Goal: Browse casually

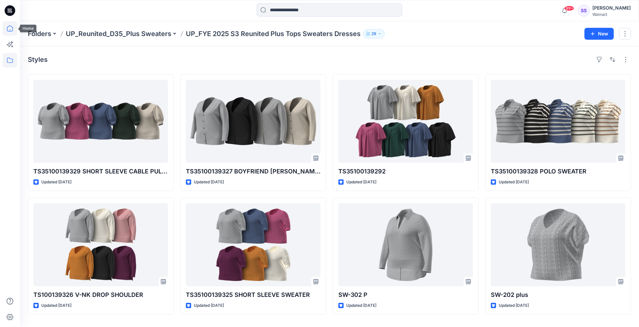
click at [11, 30] on icon at bounding box center [10, 28] width 15 height 15
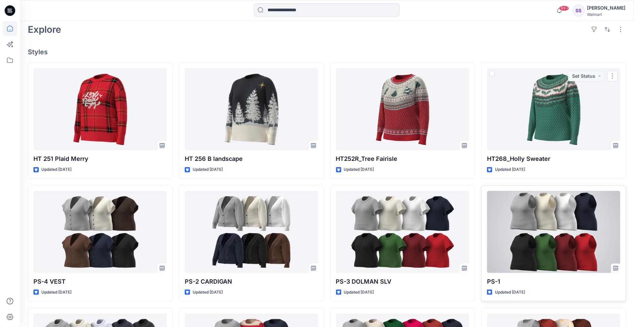
scroll to position [173, 0]
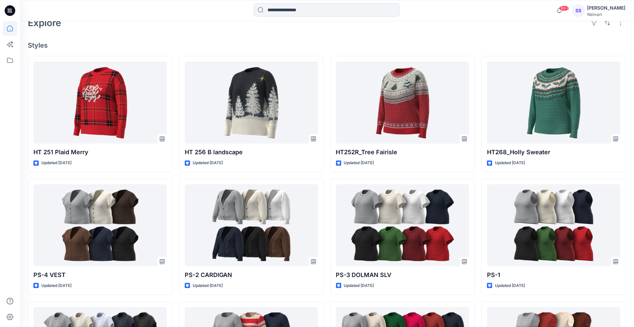
click at [162, 24] on div "Explore" at bounding box center [327, 23] width 598 height 16
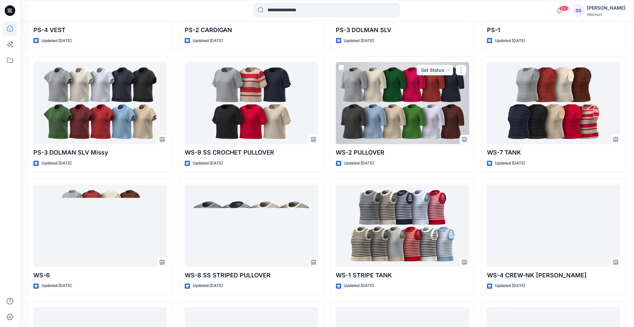
scroll to position [51, 0]
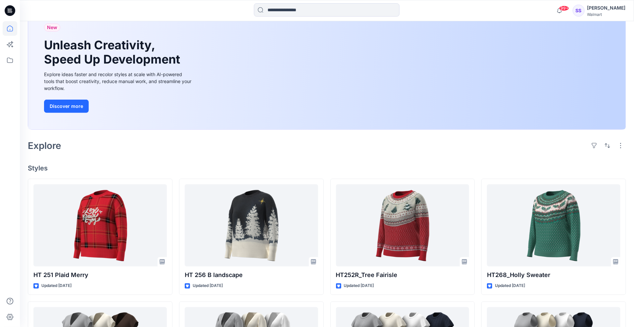
click at [209, 144] on div "Explore" at bounding box center [327, 146] width 598 height 16
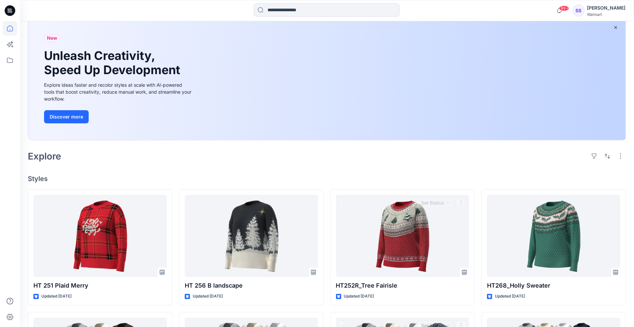
scroll to position [0, 0]
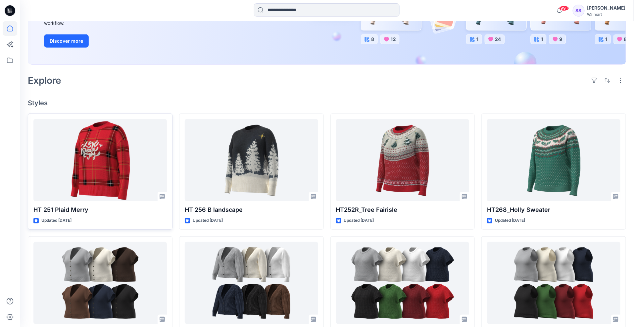
scroll to position [122, 0]
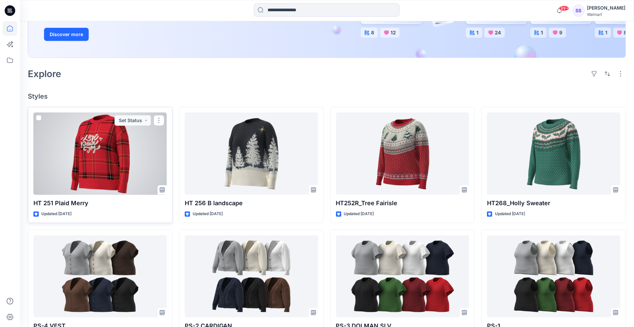
click at [84, 157] on div at bounding box center [99, 154] width 133 height 82
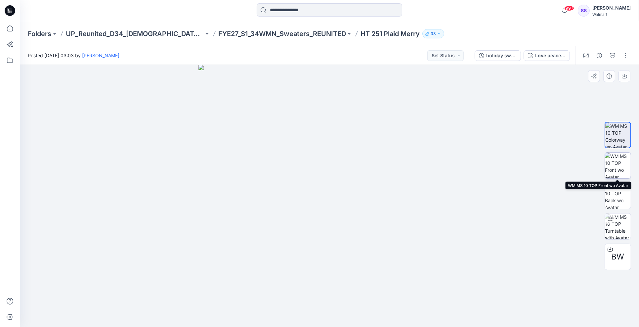
click at [620, 162] on img at bounding box center [618, 166] width 26 height 26
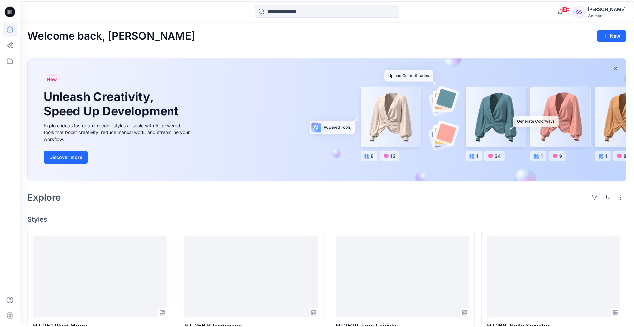
scroll to position [122, 0]
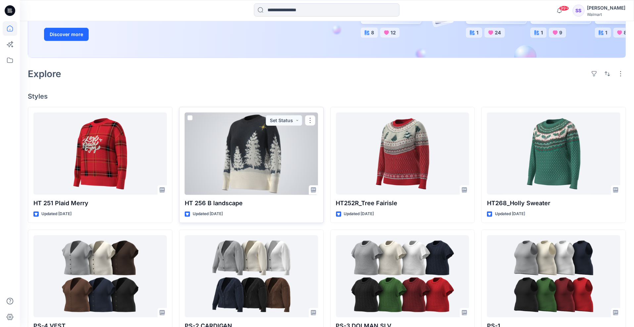
click at [254, 148] on div at bounding box center [251, 154] width 133 height 82
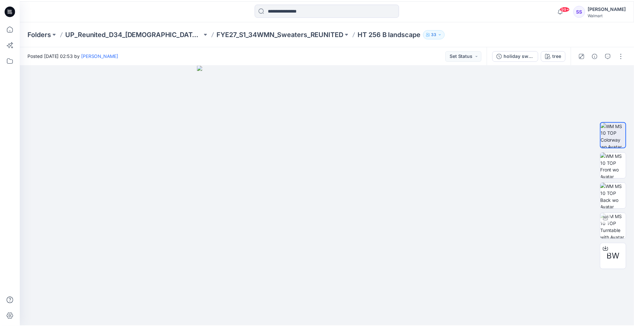
scroll to position [122, 0]
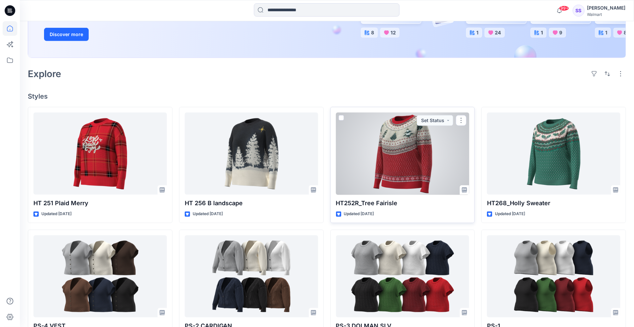
click at [403, 140] on div at bounding box center [402, 154] width 133 height 82
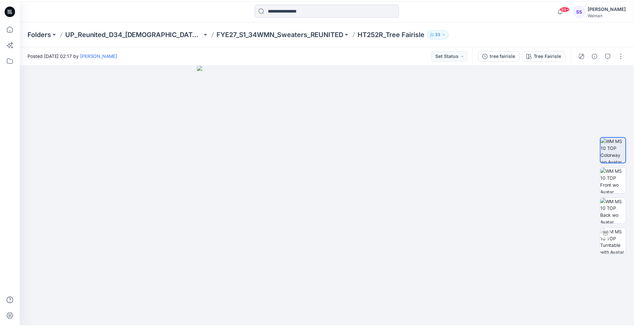
scroll to position [122, 0]
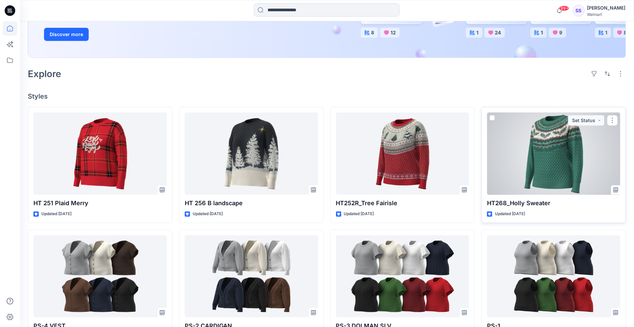
click at [548, 148] on div at bounding box center [553, 154] width 133 height 82
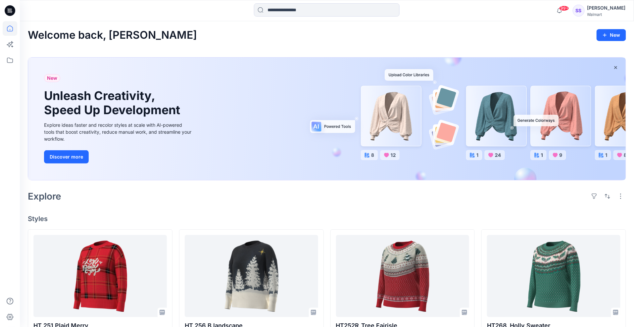
click at [444, 34] on div "Welcome back, Soo New" at bounding box center [327, 35] width 598 height 12
